Goal: Check status: Check status

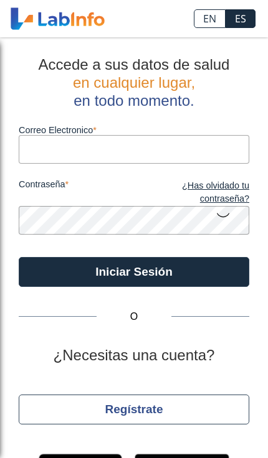
click at [200, 154] on input "Correo Electronico" at bounding box center [134, 149] width 230 height 28
type input "[EMAIL_ADDRESS][DOMAIN_NAME]"
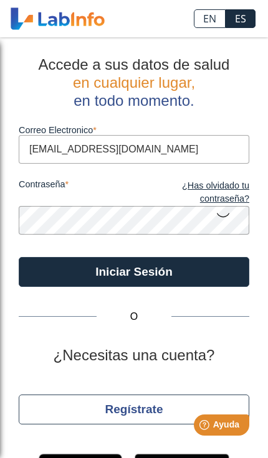
click at [134, 271] on button "Iniciar Sesión" at bounding box center [134, 272] width 230 height 30
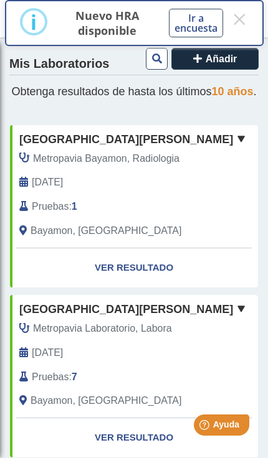
click at [116, 270] on link "Ver Resultado" at bounding box center [134, 267] width 248 height 39
click at [243, 17] on button "×" at bounding box center [238, 19] width 17 height 22
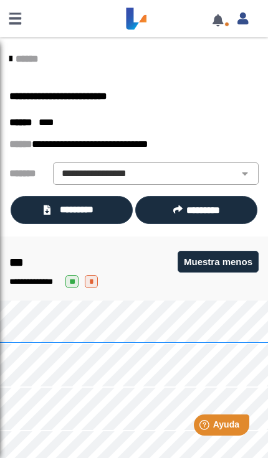
click at [54, 206] on span "*********" at bounding box center [77, 210] width 46 height 14
click at [17, 22] on link at bounding box center [15, 18] width 30 height 37
